Goal: Transaction & Acquisition: Purchase product/service

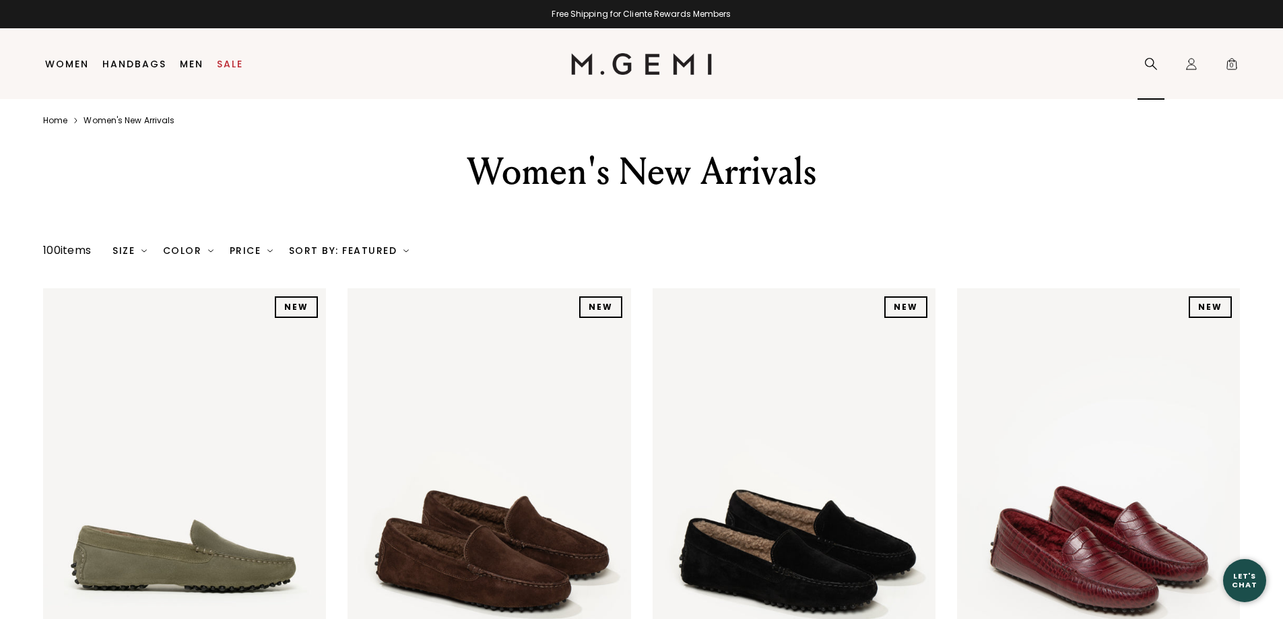
click at [1155, 60] on icon at bounding box center [1151, 63] width 13 height 13
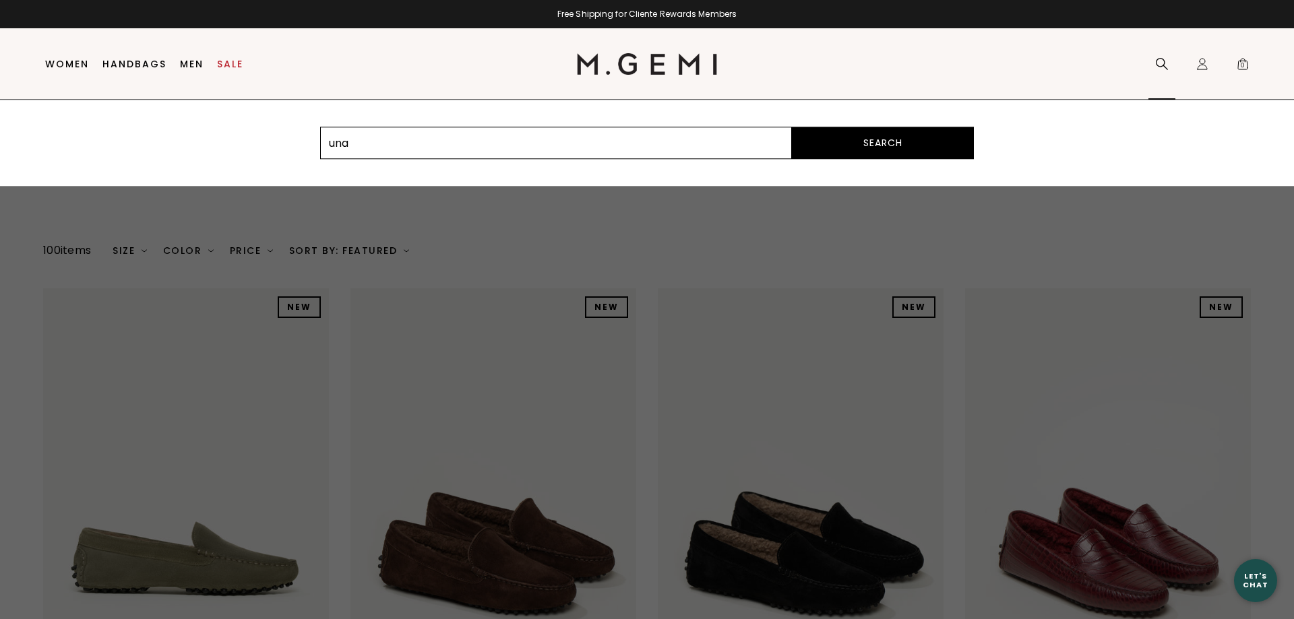
type input "una"
click at [854, 141] on button "Search" at bounding box center [883, 143] width 182 height 32
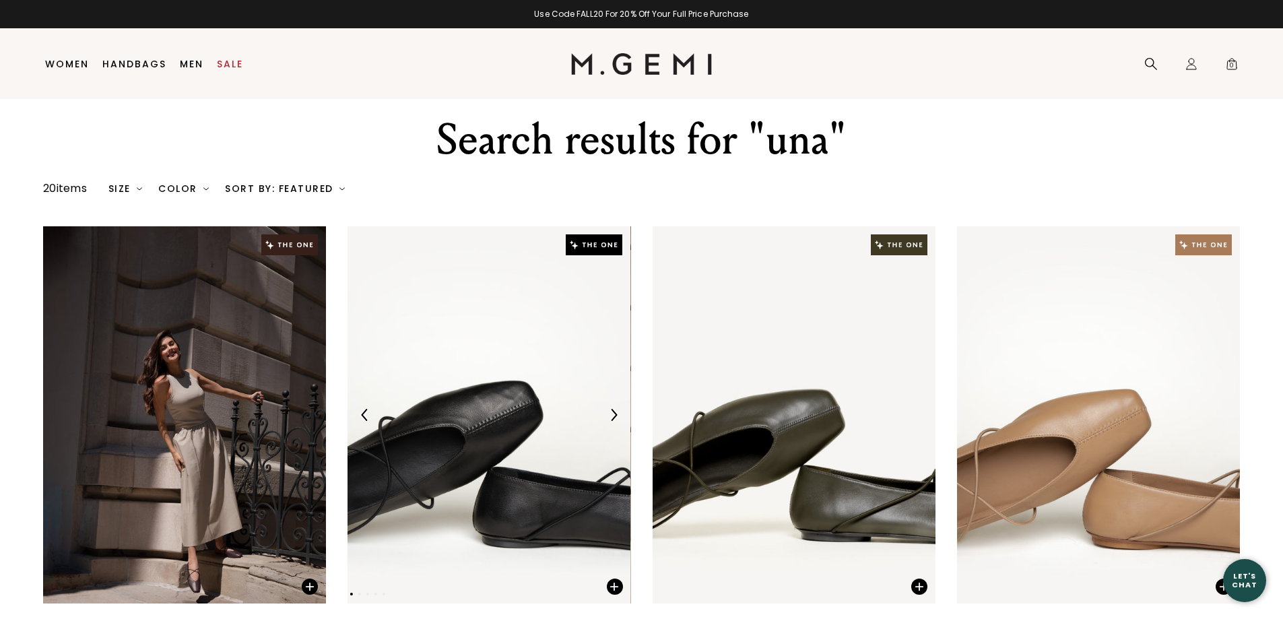
click at [481, 375] on img at bounding box center [489, 414] width 283 height 377
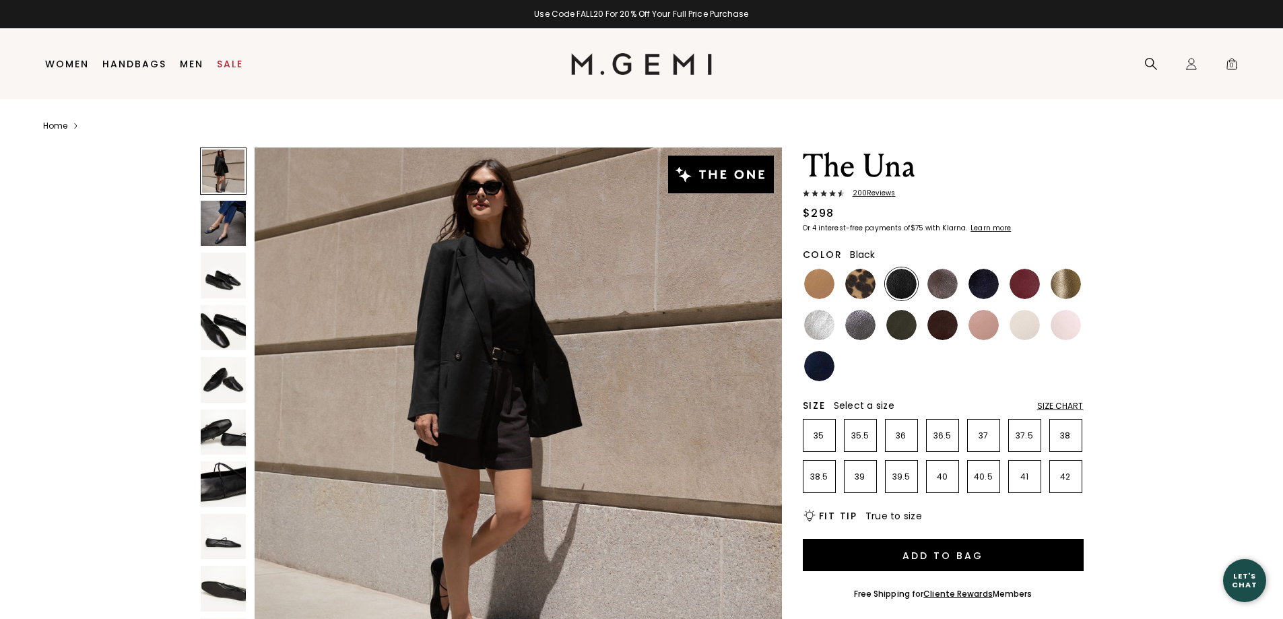
click at [1057, 405] on div "Size Chart" at bounding box center [1061, 406] width 46 height 11
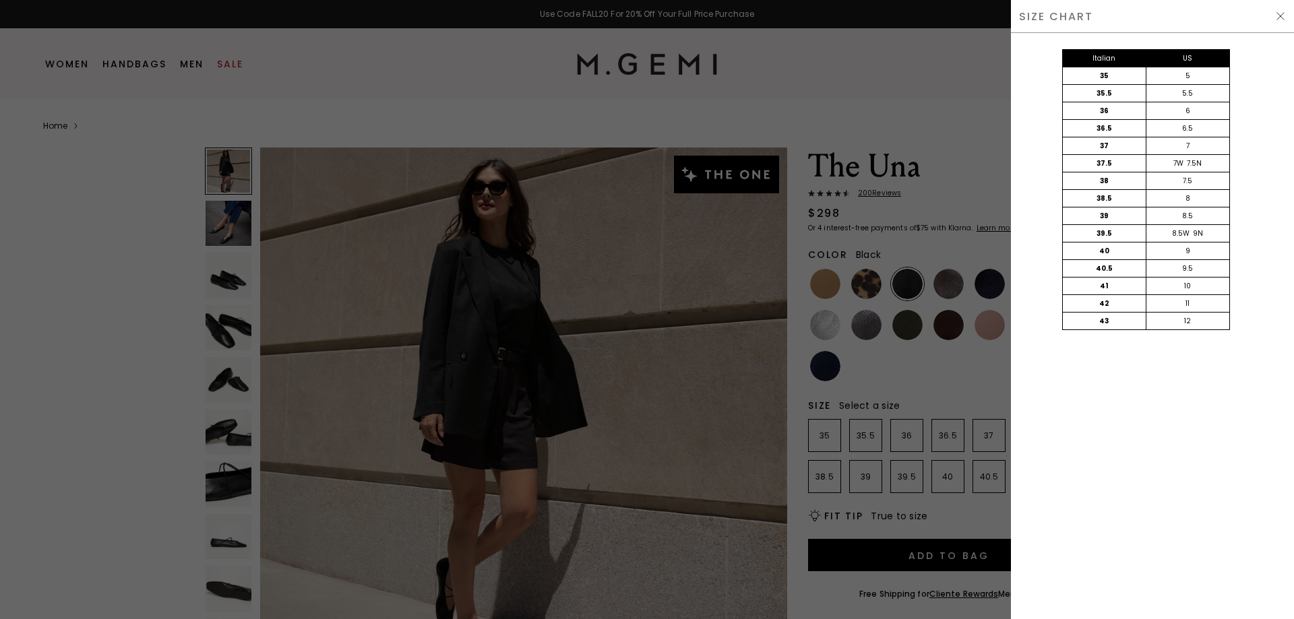
click at [941, 373] on div at bounding box center [647, 309] width 1294 height 619
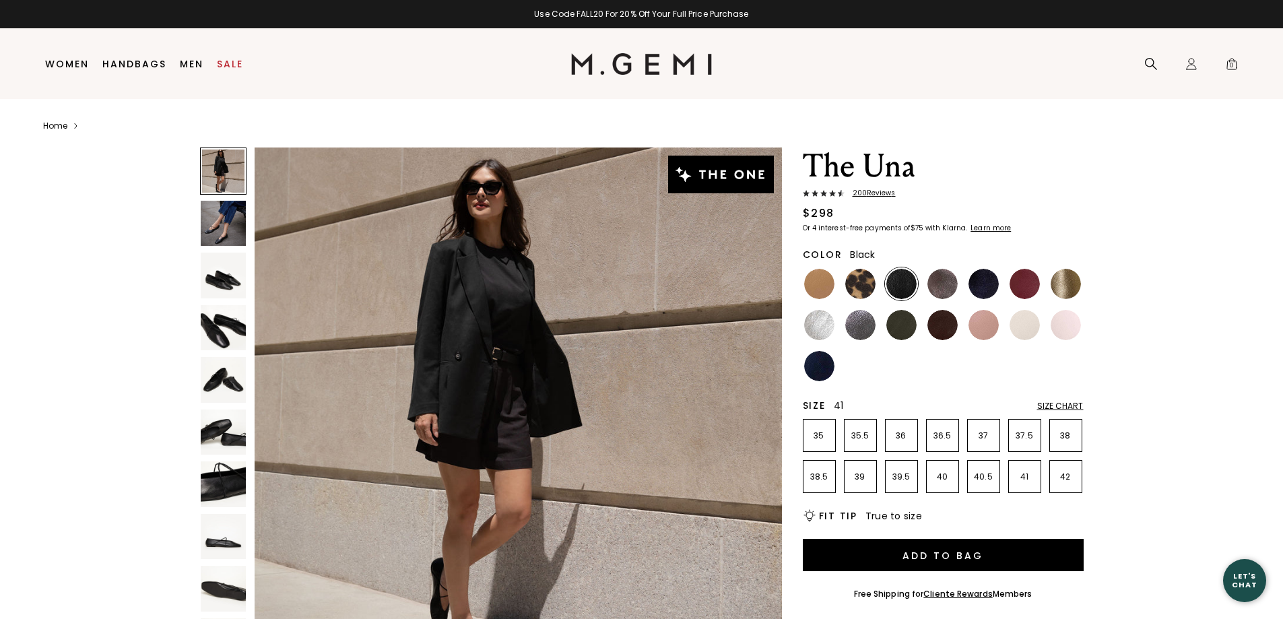
click at [1035, 477] on p "41" at bounding box center [1025, 477] width 32 height 11
click at [898, 280] on img at bounding box center [902, 284] width 30 height 30
click at [218, 283] on img at bounding box center [224, 276] width 46 height 46
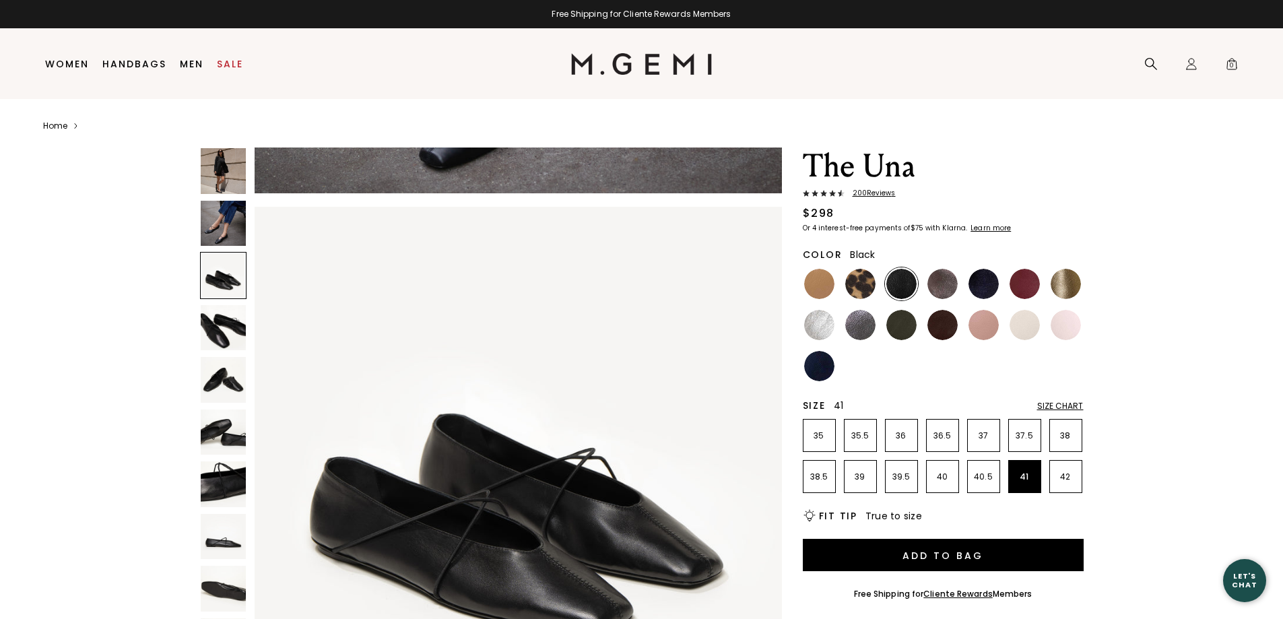
scroll to position [1061, 0]
